Goal: Information Seeking & Learning: Learn about a topic

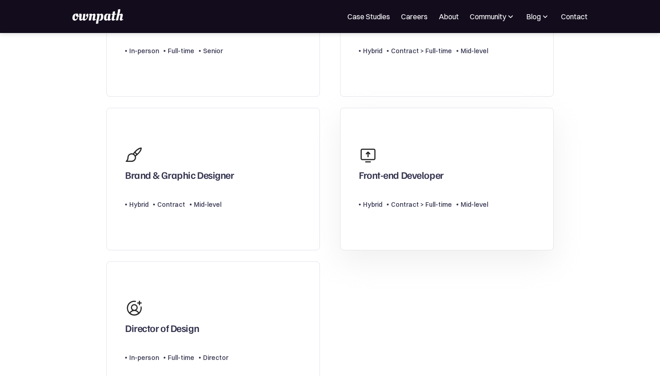
scroll to position [171, 0]
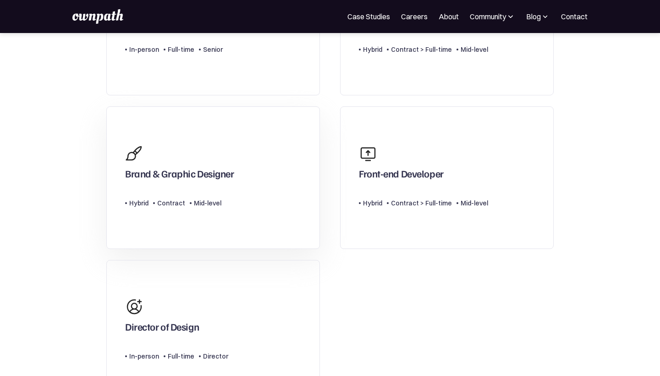
click at [259, 197] on link "Brand & Graphic Designer Type Level Hybrid Contract Mid-level" at bounding box center [213, 177] width 214 height 143
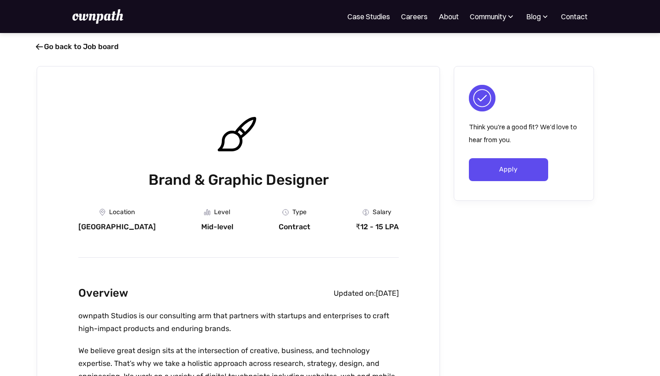
click at [52, 45] on link " Go back to Job board" at bounding box center [78, 46] width 82 height 9
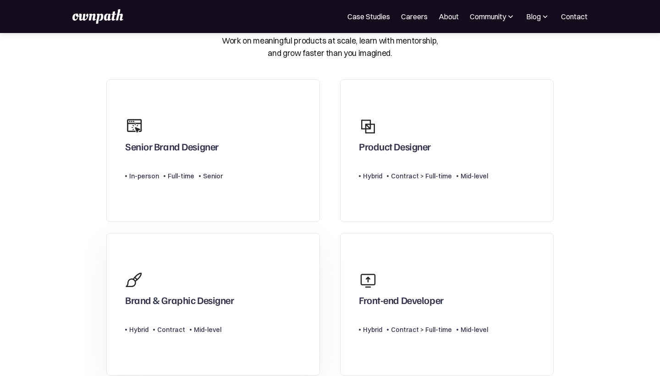
scroll to position [43, 0]
click at [289, 195] on link "Senior Brand Designer Type Level In-person Full-time Senior" at bounding box center [213, 151] width 214 height 143
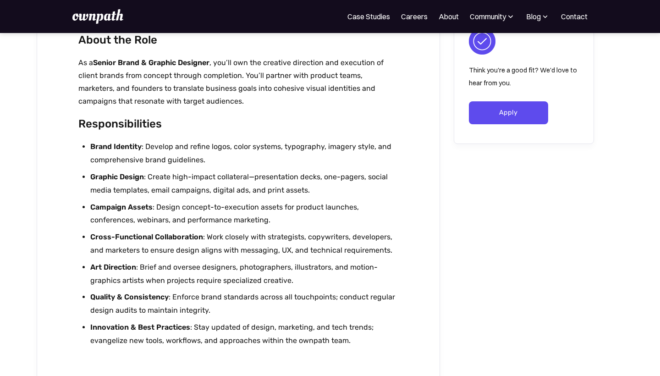
scroll to position [448, 0]
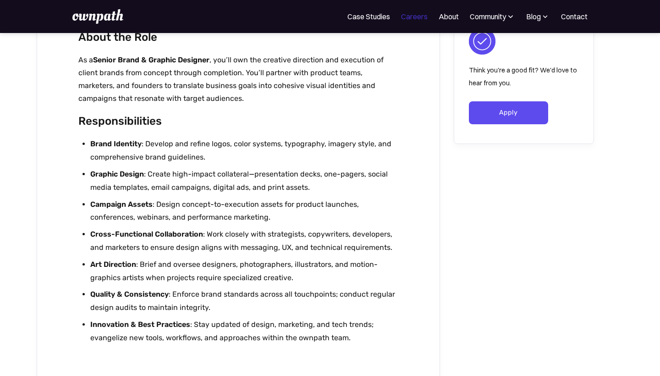
click at [413, 21] on link "Careers" at bounding box center [414, 16] width 27 height 11
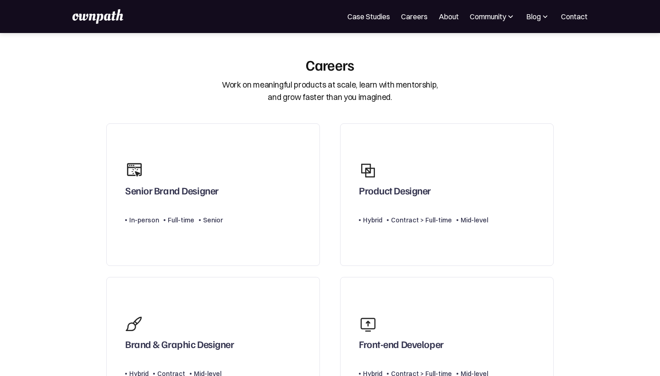
click at [533, 24] on div "For Companies Case Studies Careers About Community Events Resources Design Resi…" at bounding box center [330, 16] width 660 height 33
click at [537, 19] on div "Blog" at bounding box center [534, 16] width 15 height 11
click at [487, 27] on div "For Companies Case Studies Careers About Community Events Resources Design Resi…" at bounding box center [330, 16] width 660 height 33
click at [488, 22] on div "For Companies Case Studies Careers About Community Events Resources Design Resi…" at bounding box center [329, 16] width 515 height 15
click at [492, 15] on div "Community" at bounding box center [488, 16] width 36 height 11
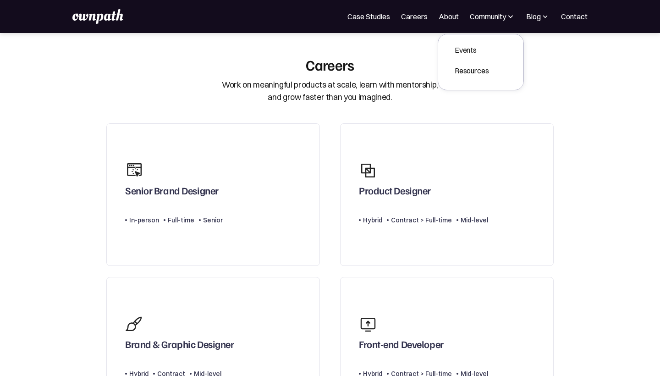
click at [477, 45] on div "Events" at bounding box center [472, 49] width 34 height 11
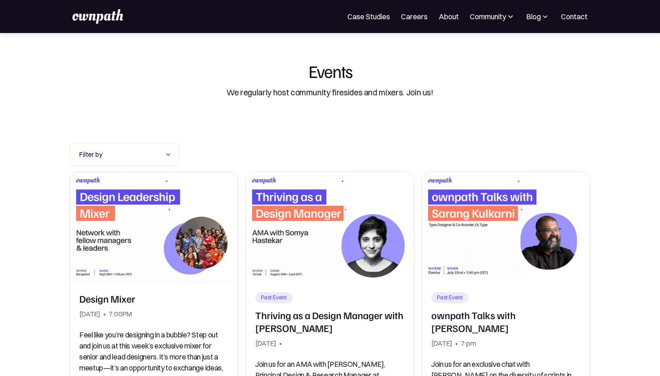
click at [351, 8] on div "For Companies Case Studies Careers About Community Events Resources Design Resi…" at bounding box center [330, 16] width 660 height 33
click at [354, 14] on link "Case Studies" at bounding box center [369, 16] width 43 height 11
